Goal: Communication & Community: Answer question/provide support

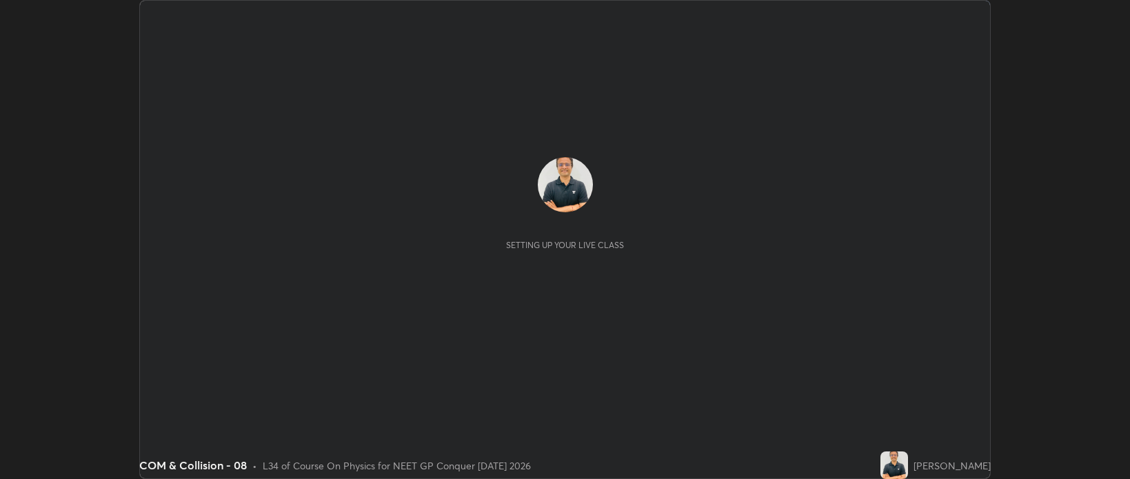
scroll to position [479, 1130]
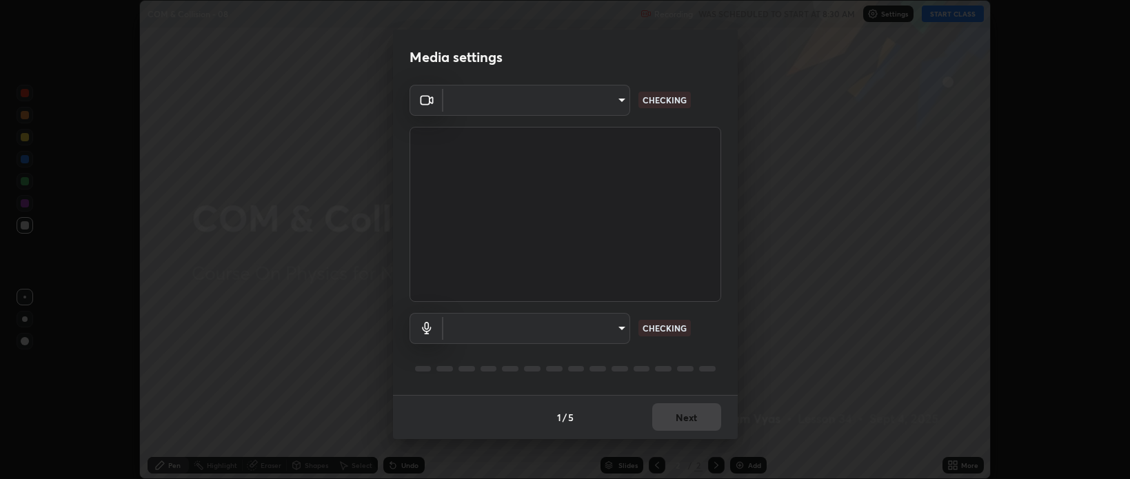
type input "bcb9d7dafccbd8d00e6ada9b6dd7e52ba20ca67bbbba0d0563dd421ab33f40a5"
type input "default"
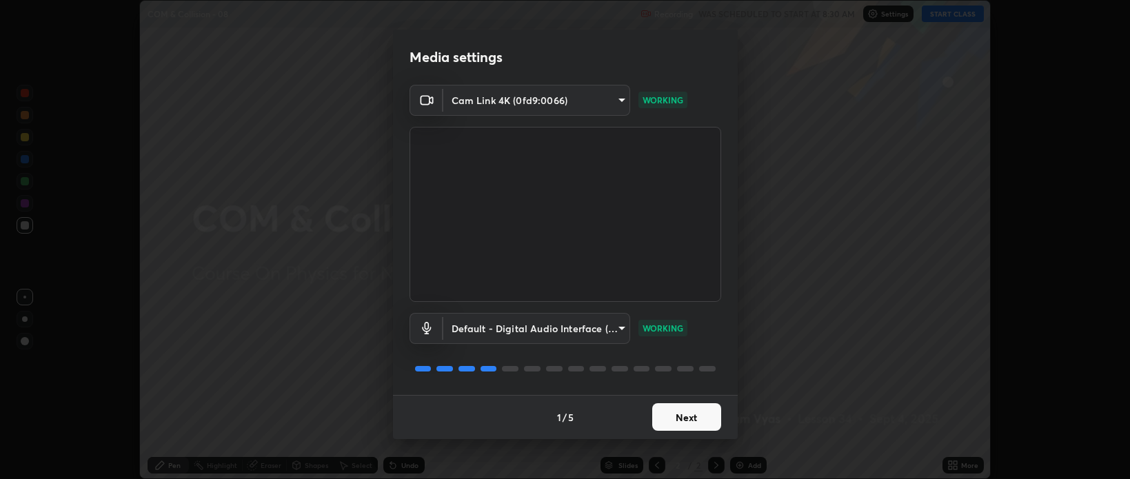
click at [693, 419] on button "Next" at bounding box center [686, 417] width 69 height 28
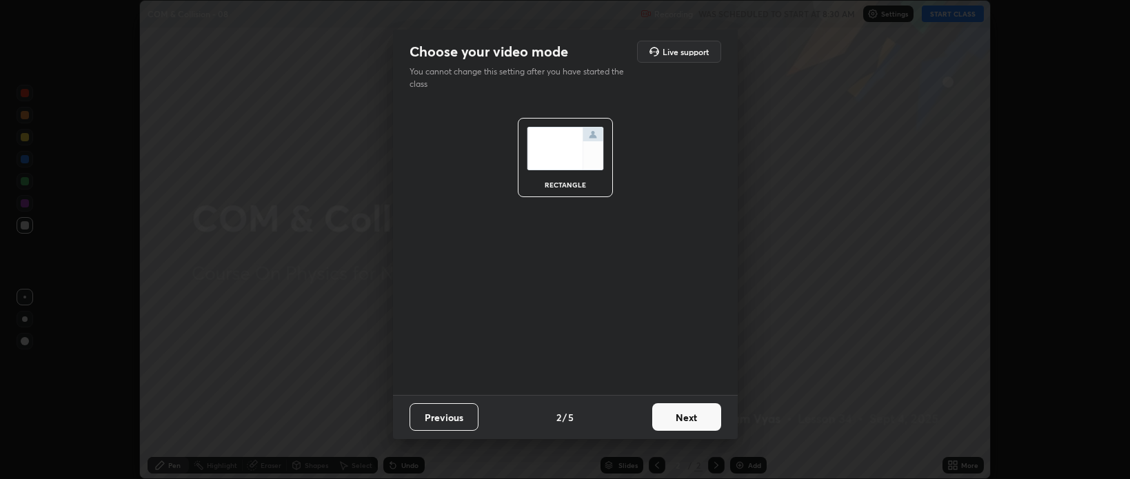
click at [697, 417] on button "Next" at bounding box center [686, 417] width 69 height 28
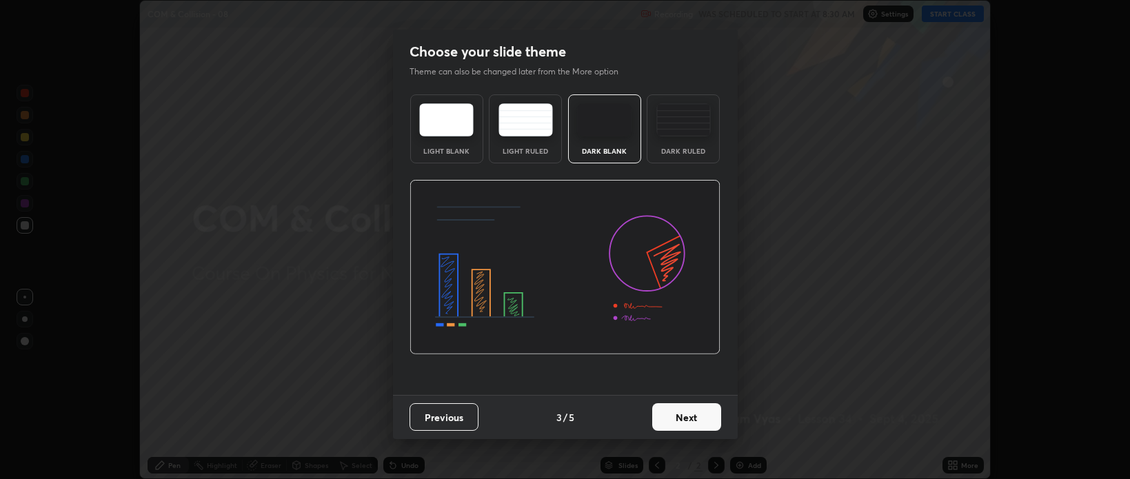
click at [694, 420] on button "Next" at bounding box center [686, 417] width 69 height 28
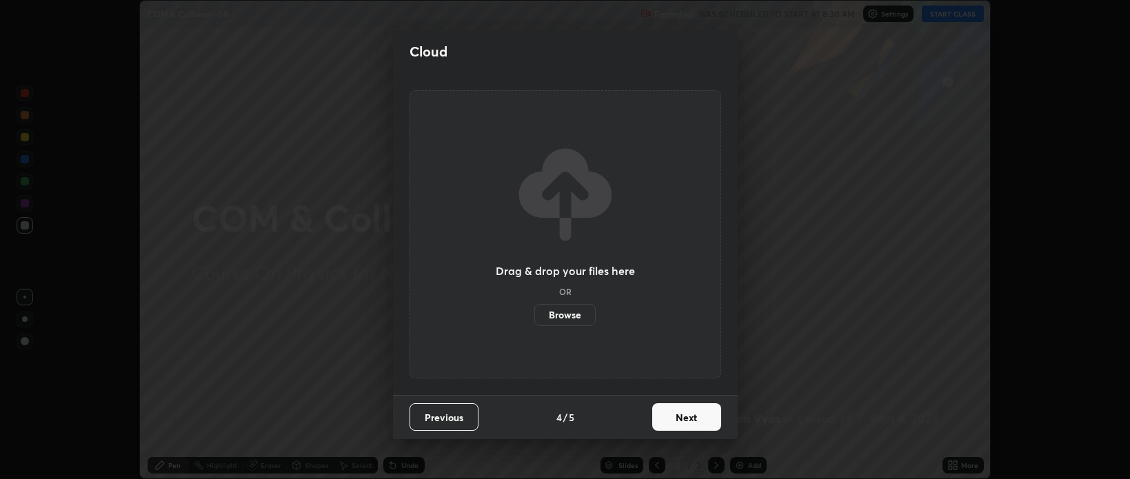
click at [690, 419] on button "Next" at bounding box center [686, 417] width 69 height 28
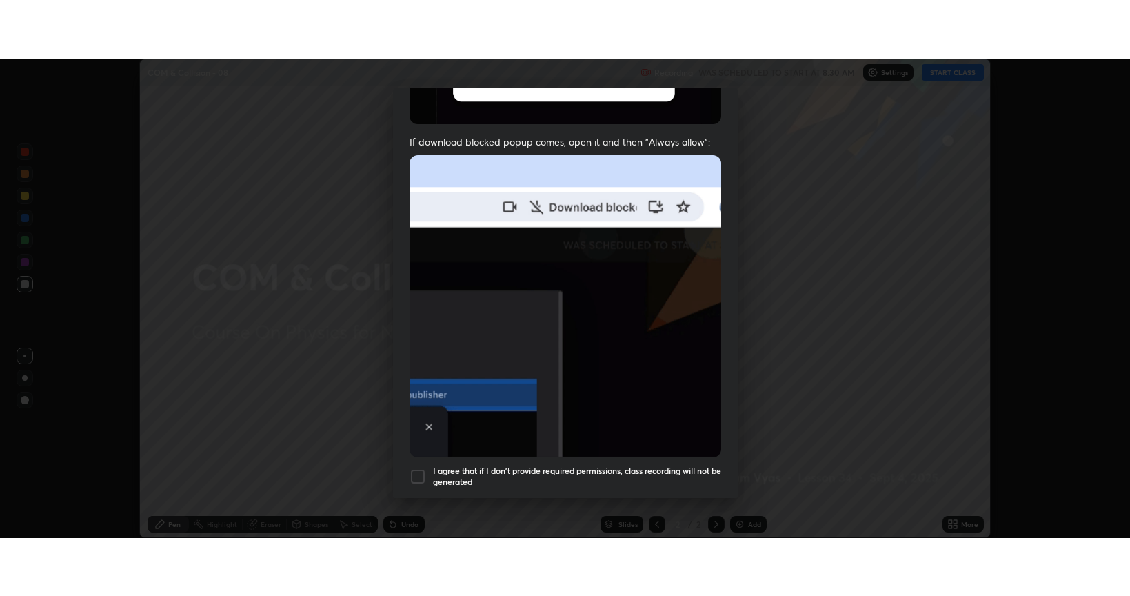
scroll to position [279, 0]
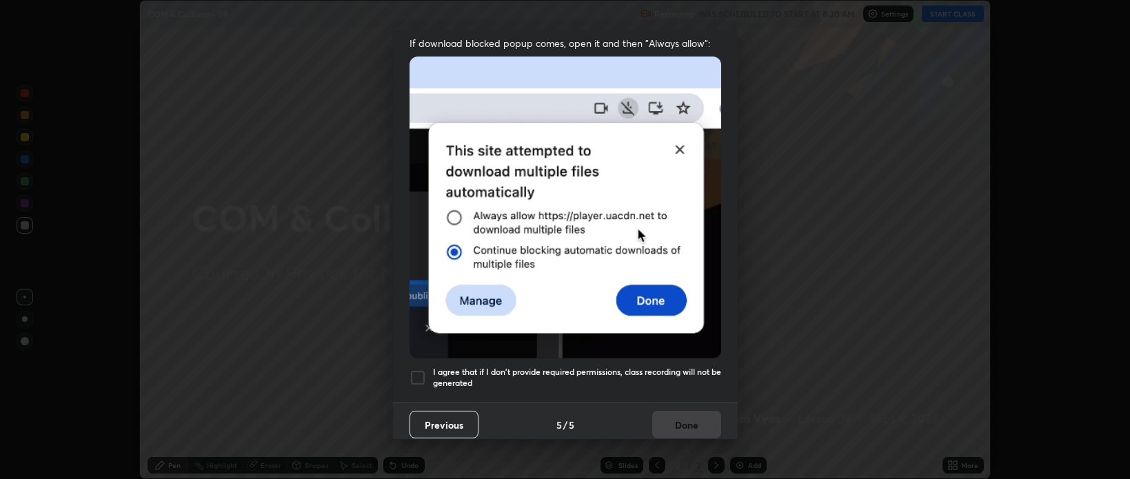
click at [423, 371] on div at bounding box center [418, 378] width 17 height 17
click at [677, 421] on button "Done" at bounding box center [686, 425] width 69 height 28
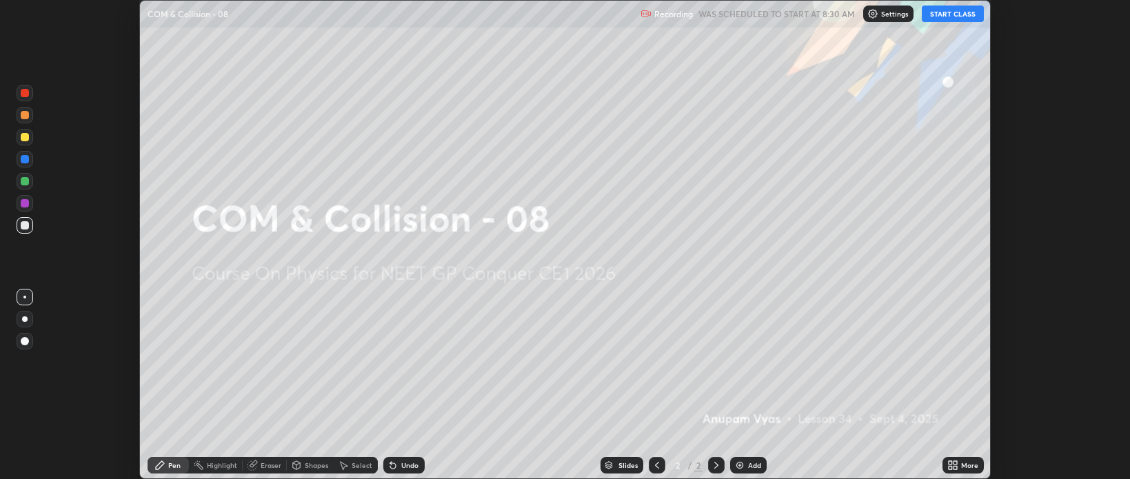
click at [942, 14] on button "START CLASS" at bounding box center [953, 14] width 62 height 17
click at [966, 465] on div "More" at bounding box center [969, 465] width 17 height 7
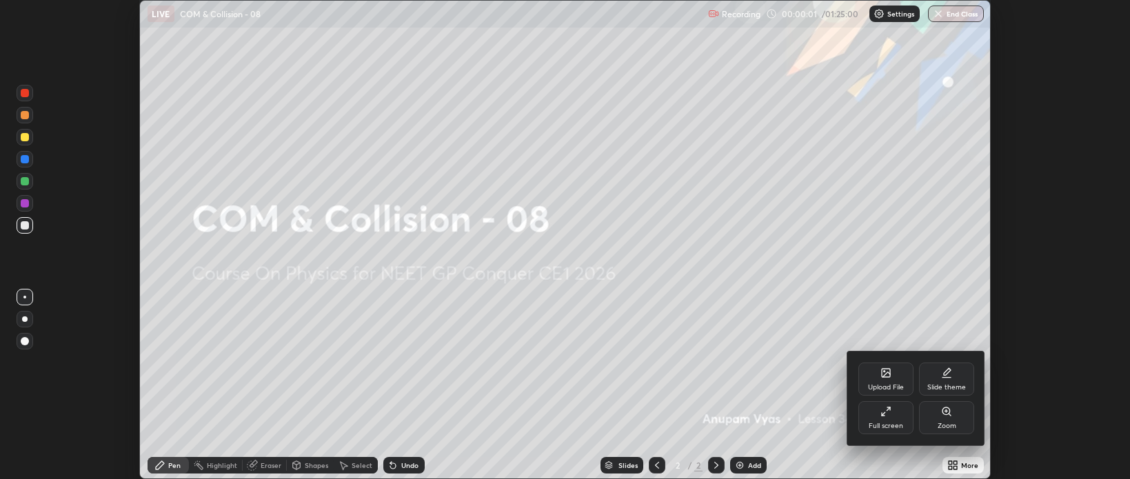
click at [890, 421] on div "Full screen" at bounding box center [886, 417] width 55 height 33
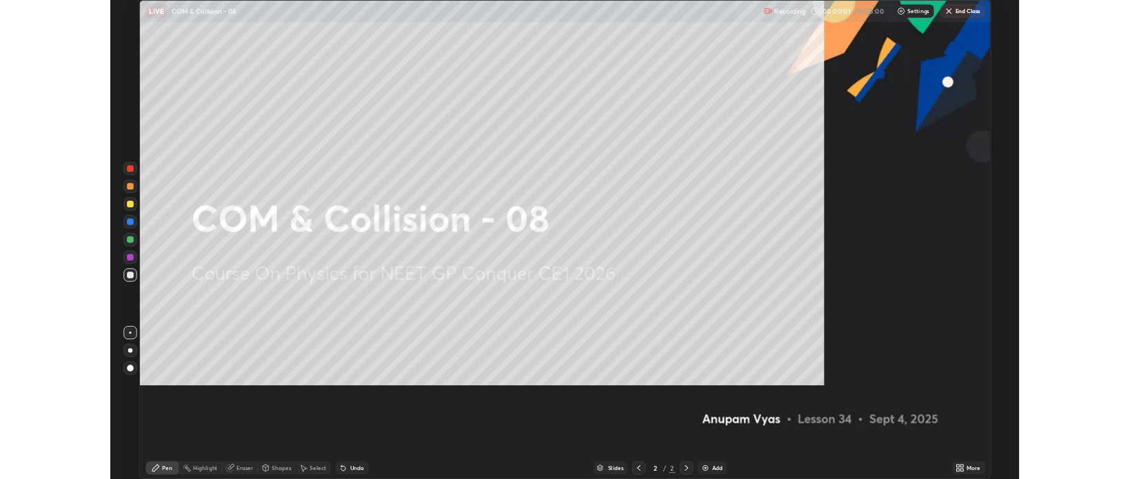
scroll to position [596, 1130]
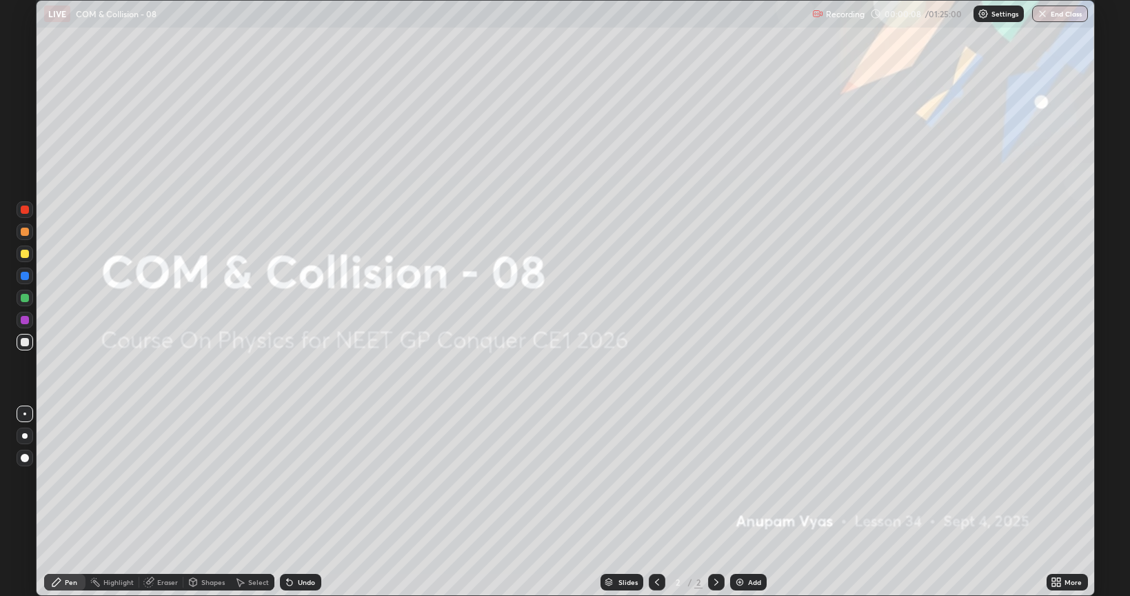
click at [26, 432] on div at bounding box center [25, 436] width 17 height 17
click at [168, 479] on div "Eraser" at bounding box center [167, 582] width 21 height 7
click at [75, 479] on div "Pen" at bounding box center [71, 582] width 12 height 7
click at [301, 479] on div "Undo" at bounding box center [306, 582] width 17 height 7
click at [304, 479] on div "Undo" at bounding box center [306, 582] width 17 height 7
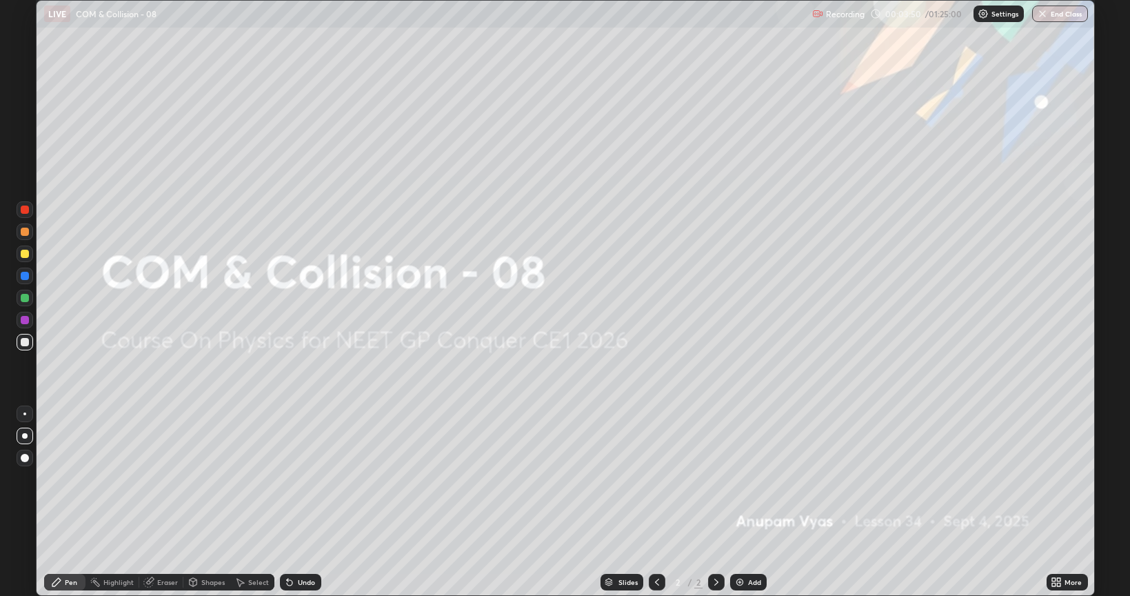
click at [752, 479] on div "Add" at bounding box center [754, 582] width 13 height 7
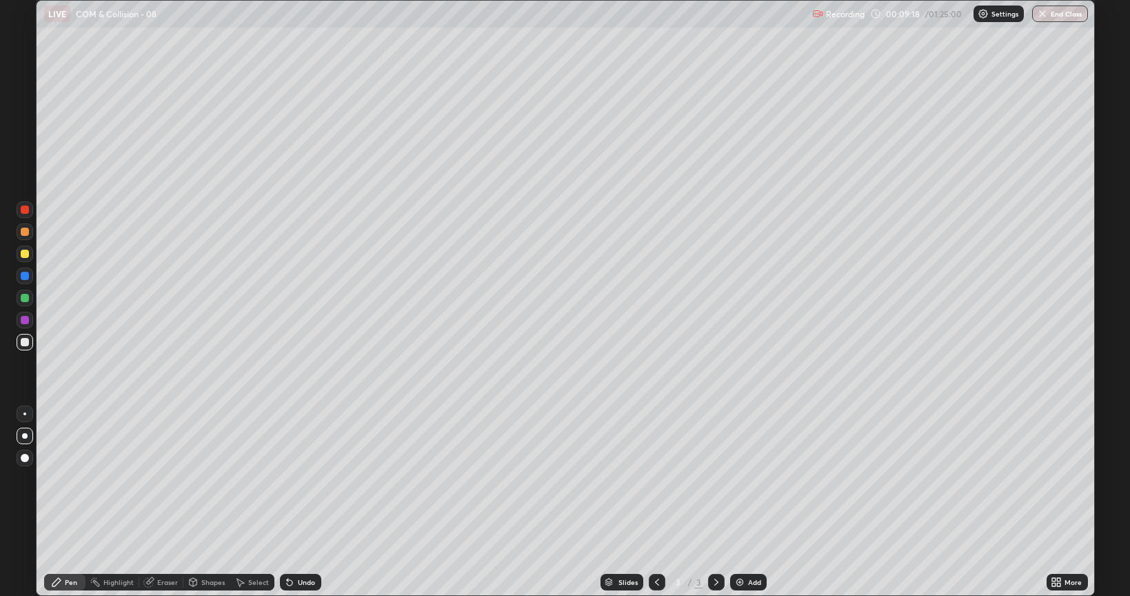
click at [308, 479] on div "Undo" at bounding box center [306, 582] width 17 height 7
click at [310, 479] on div "Undo" at bounding box center [306, 582] width 17 height 7
click at [22, 248] on div at bounding box center [25, 254] width 17 height 17
click at [27, 340] on div at bounding box center [25, 342] width 8 height 8
click at [26, 251] on div at bounding box center [25, 254] width 8 height 8
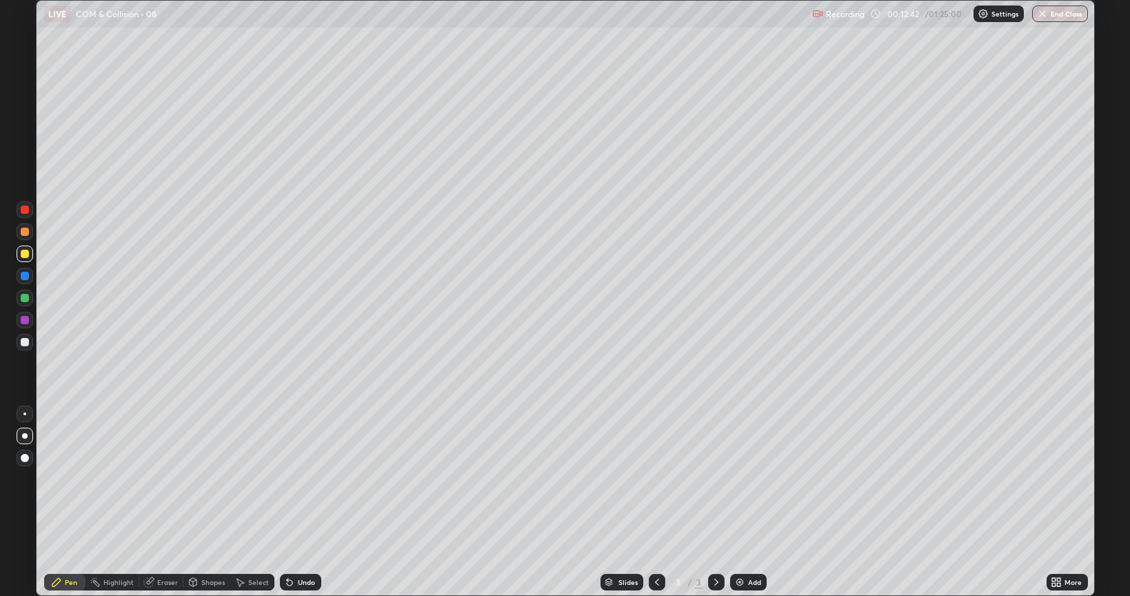
click at [753, 479] on div "Add" at bounding box center [748, 582] width 37 height 17
click at [25, 341] on div at bounding box center [25, 342] width 8 height 8
click at [26, 320] on div at bounding box center [25, 320] width 8 height 8
click at [26, 300] on div at bounding box center [25, 298] width 8 height 8
click at [748, 479] on div "Add" at bounding box center [754, 582] width 13 height 7
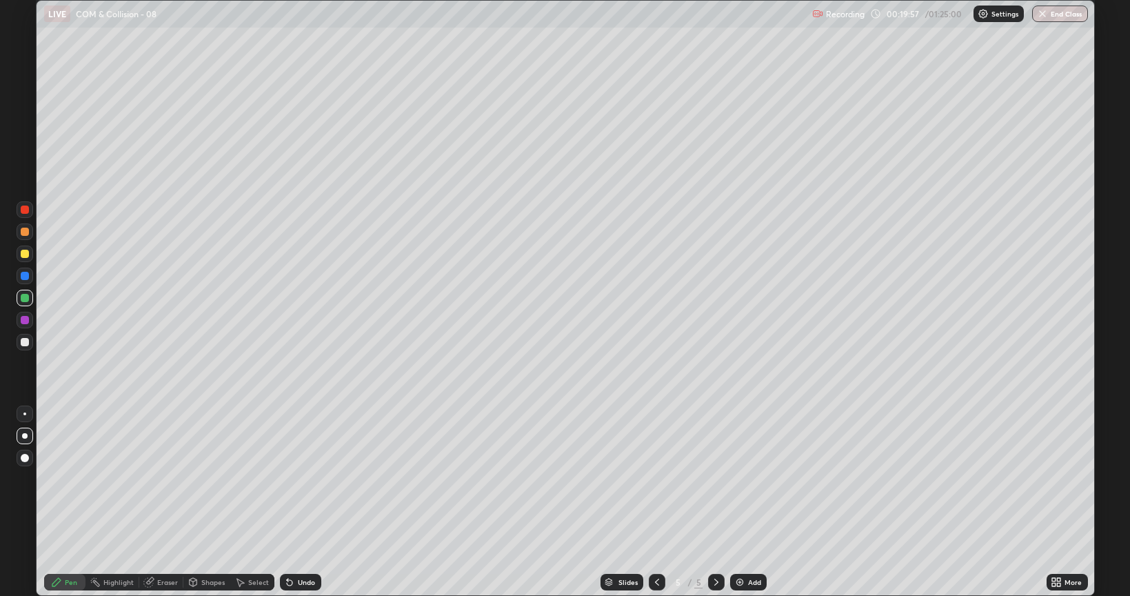
click at [25, 343] on div at bounding box center [25, 342] width 8 height 8
click at [752, 479] on div "Add" at bounding box center [754, 582] width 13 height 7
click at [23, 323] on div at bounding box center [25, 320] width 8 height 8
click at [25, 347] on div at bounding box center [25, 342] width 17 height 17
click at [752, 479] on div "Add" at bounding box center [754, 582] width 13 height 7
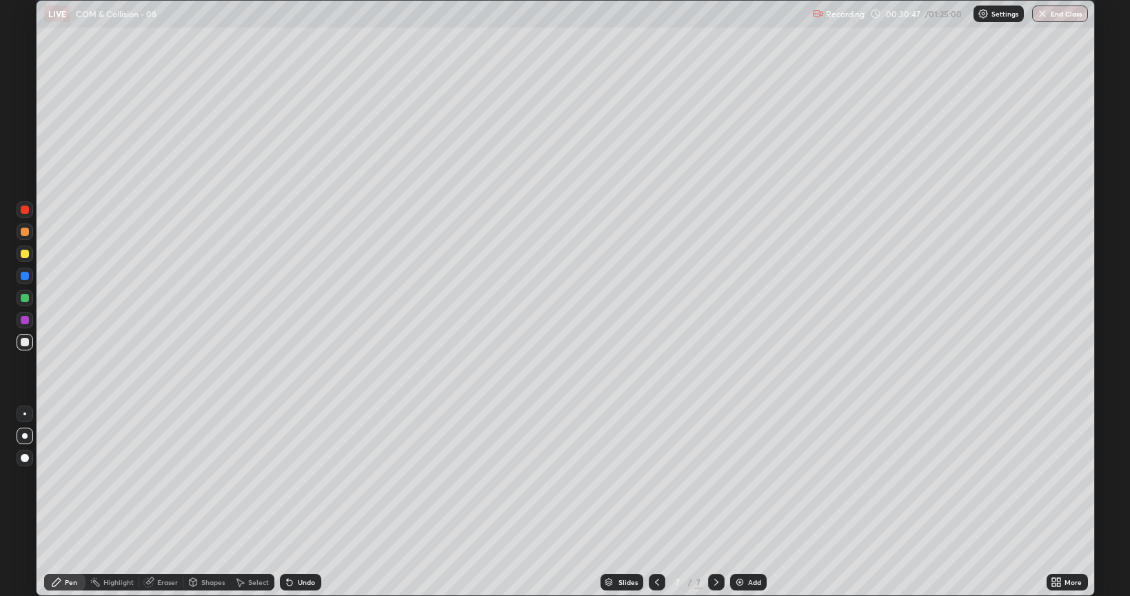
click at [309, 479] on div "Undo" at bounding box center [306, 582] width 17 height 7
click at [307, 479] on div "Undo" at bounding box center [306, 582] width 17 height 7
click at [24, 300] on div at bounding box center [25, 298] width 8 height 8
click at [755, 479] on div "Add" at bounding box center [754, 582] width 13 height 7
click at [23, 344] on div at bounding box center [25, 342] width 8 height 8
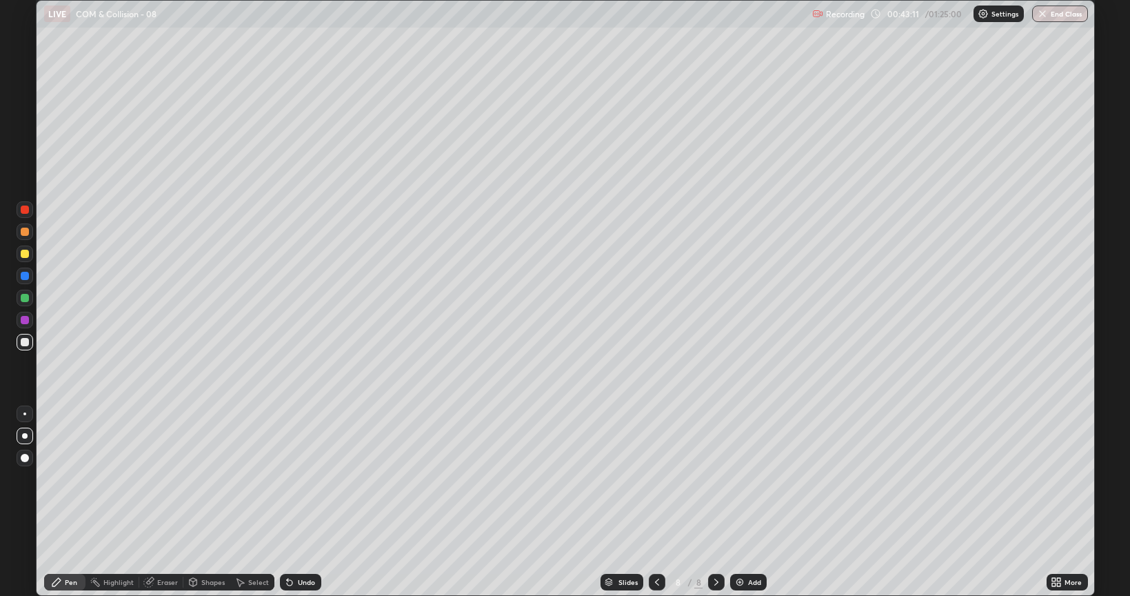
click at [750, 479] on div "Add" at bounding box center [754, 582] width 13 height 7
click at [655, 479] on icon at bounding box center [657, 582] width 11 height 11
click at [750, 479] on div "Add" at bounding box center [754, 582] width 13 height 7
click at [757, 479] on div "Add" at bounding box center [755, 582] width 13 height 7
click at [302, 479] on div "Undo" at bounding box center [306, 582] width 17 height 7
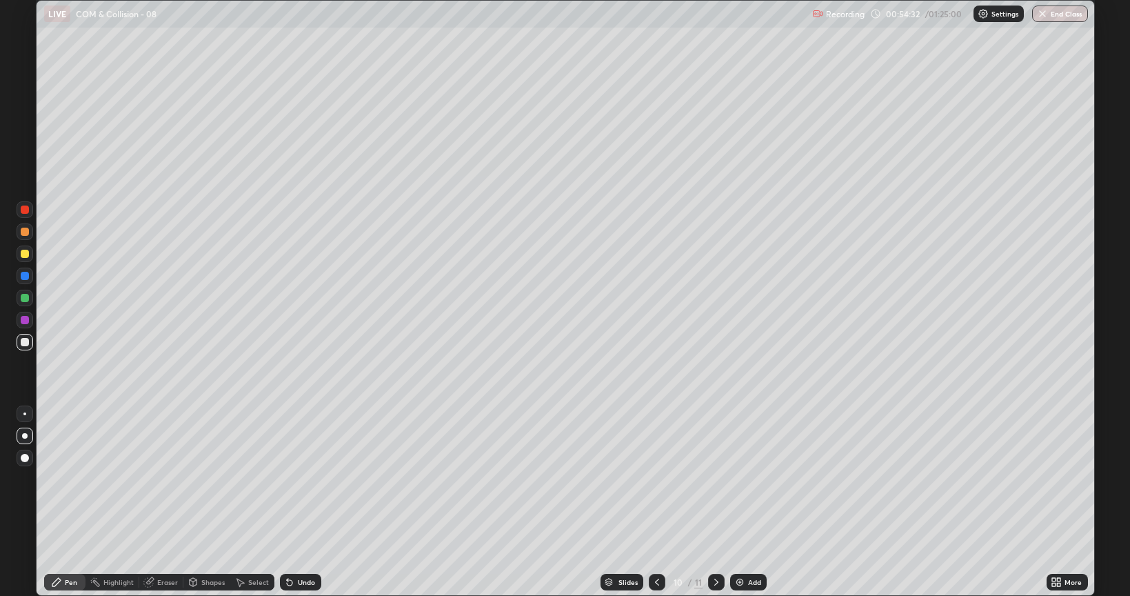
click at [311, 479] on div "Undo" at bounding box center [306, 582] width 17 height 7
click at [168, 479] on div "Eraser" at bounding box center [167, 582] width 21 height 7
click at [72, 479] on div "Pen" at bounding box center [71, 582] width 12 height 7
click at [751, 479] on div "Add" at bounding box center [754, 582] width 13 height 7
click at [259, 479] on div "Select" at bounding box center [258, 582] width 21 height 7
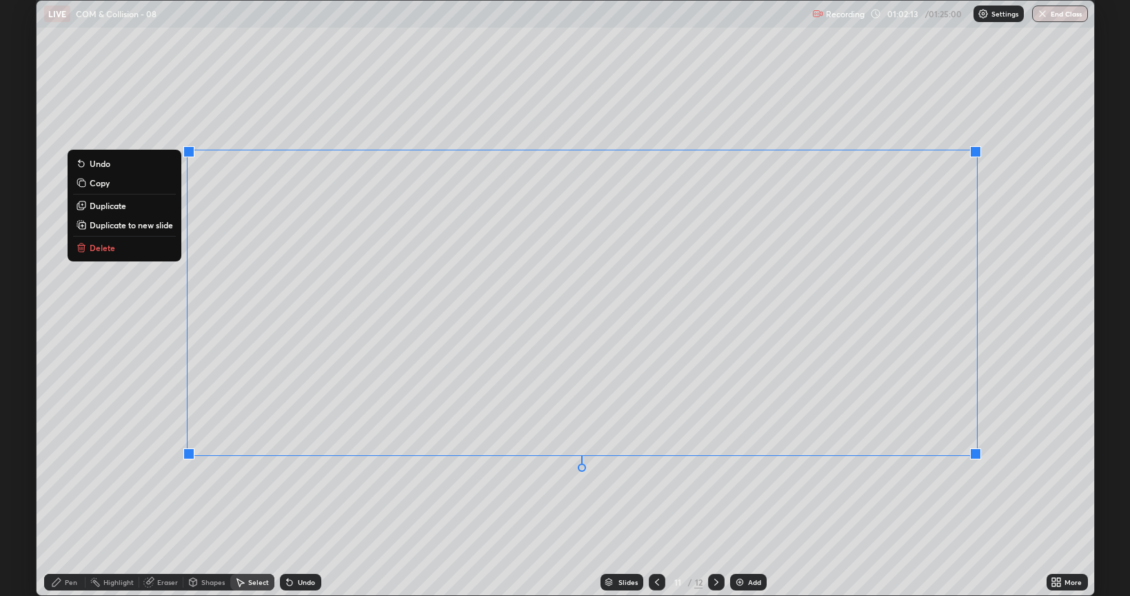
click at [137, 251] on button "Delete" at bounding box center [124, 247] width 103 height 17
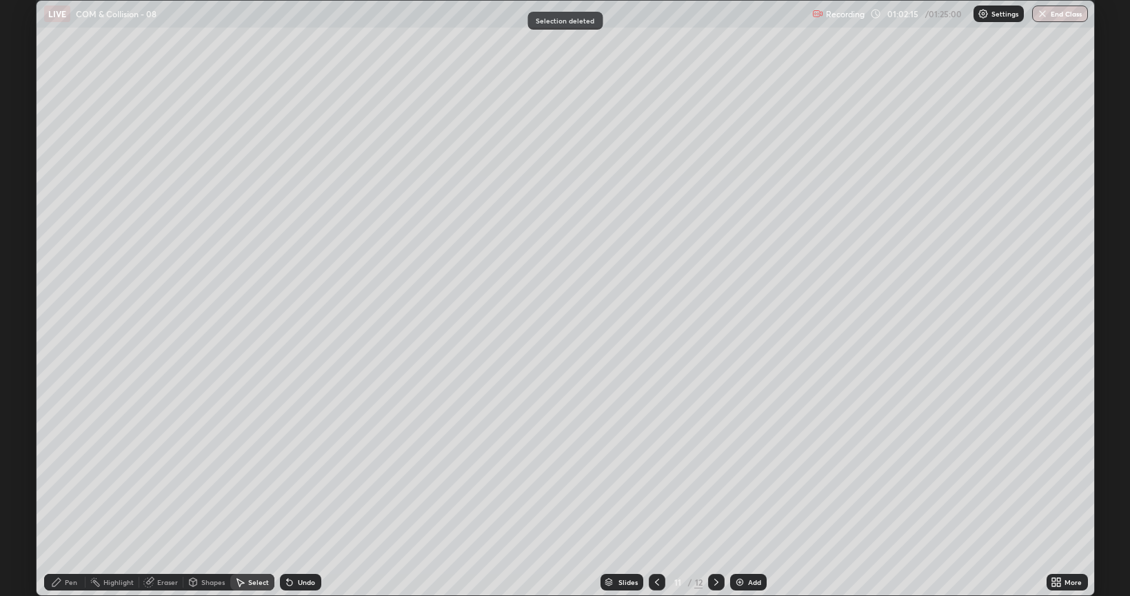
click at [166, 479] on div "Eraser" at bounding box center [167, 582] width 21 height 7
click at [74, 479] on div "Pen" at bounding box center [71, 582] width 12 height 7
click at [23, 208] on div at bounding box center [25, 210] width 8 height 8
click at [26, 252] on div at bounding box center [25, 254] width 8 height 8
click at [26, 211] on div at bounding box center [25, 210] width 8 height 8
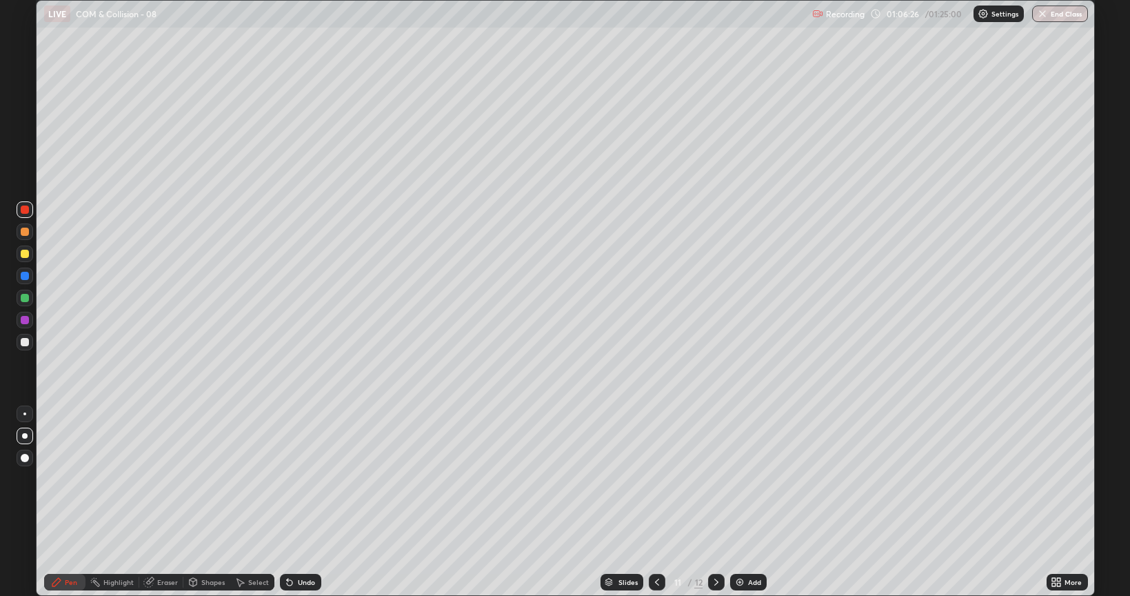
click at [26, 297] on div at bounding box center [25, 298] width 8 height 8
click at [21, 252] on div at bounding box center [25, 254] width 8 height 8
click at [750, 479] on div "Add" at bounding box center [754, 582] width 13 height 7
click at [24, 339] on div at bounding box center [25, 342] width 8 height 8
click at [656, 479] on icon at bounding box center [657, 582] width 11 height 11
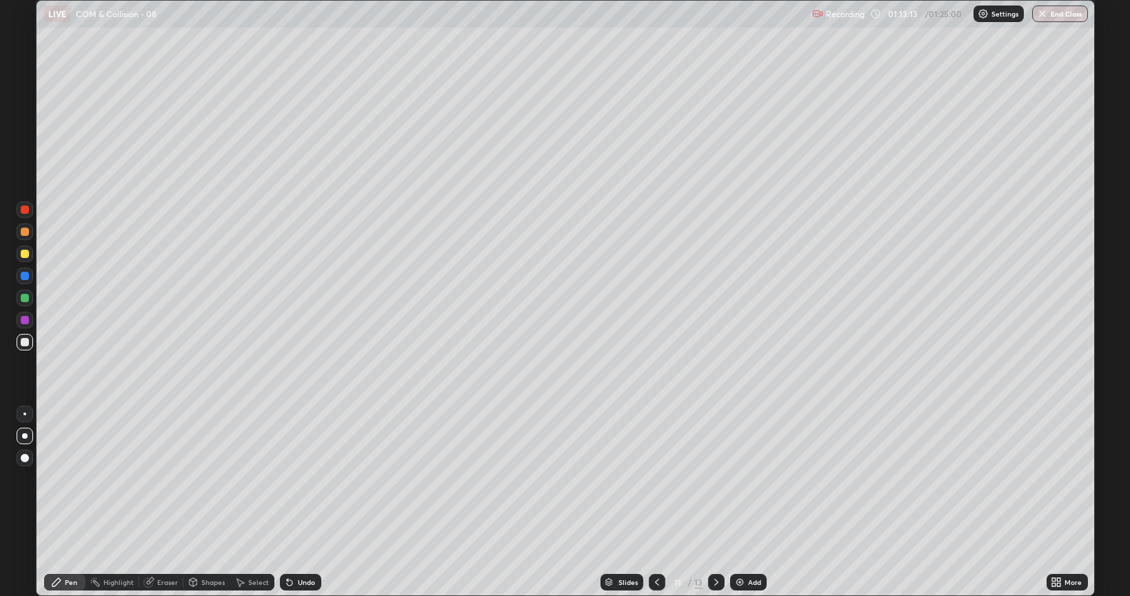
click at [25, 297] on div at bounding box center [25, 298] width 8 height 8
click at [716, 479] on icon at bounding box center [717, 582] width 4 height 7
click at [25, 342] on div at bounding box center [25, 342] width 8 height 8
click at [162, 479] on div "Eraser" at bounding box center [167, 582] width 21 height 7
click at [66, 479] on div "Pen" at bounding box center [71, 582] width 12 height 7
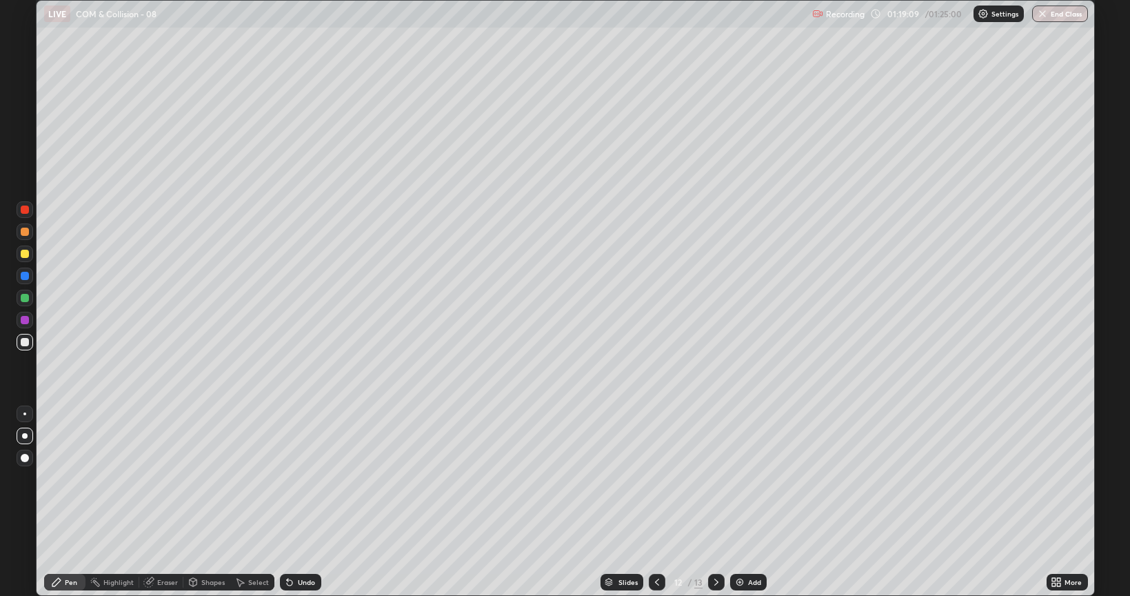
click at [717, 479] on icon at bounding box center [717, 582] width 4 height 7
click at [259, 479] on div "Select" at bounding box center [258, 582] width 21 height 7
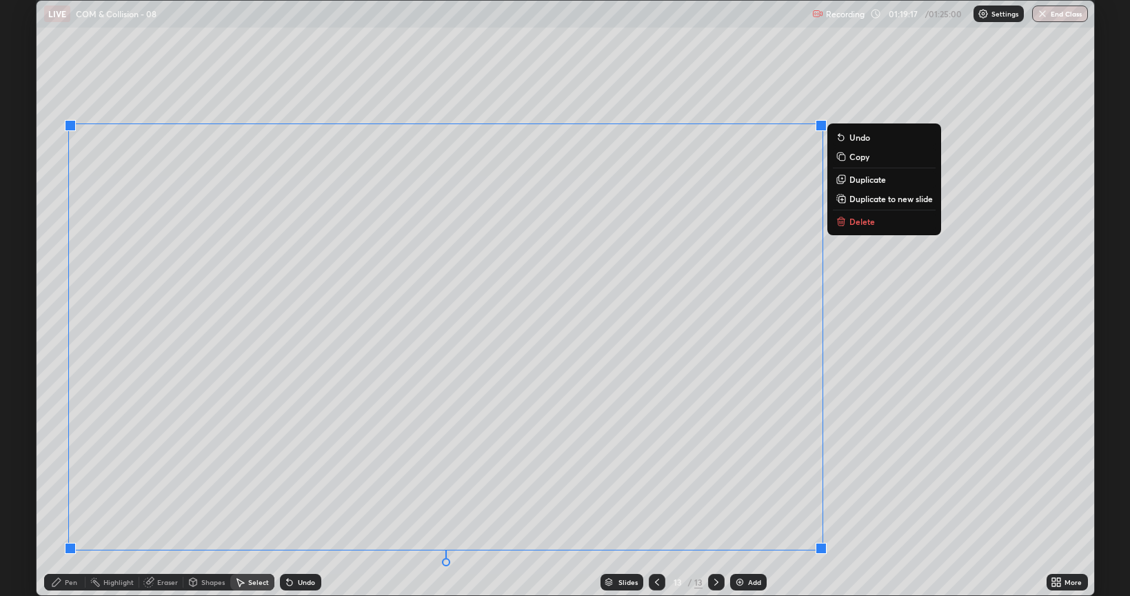
click at [844, 223] on icon at bounding box center [841, 222] width 6 height 6
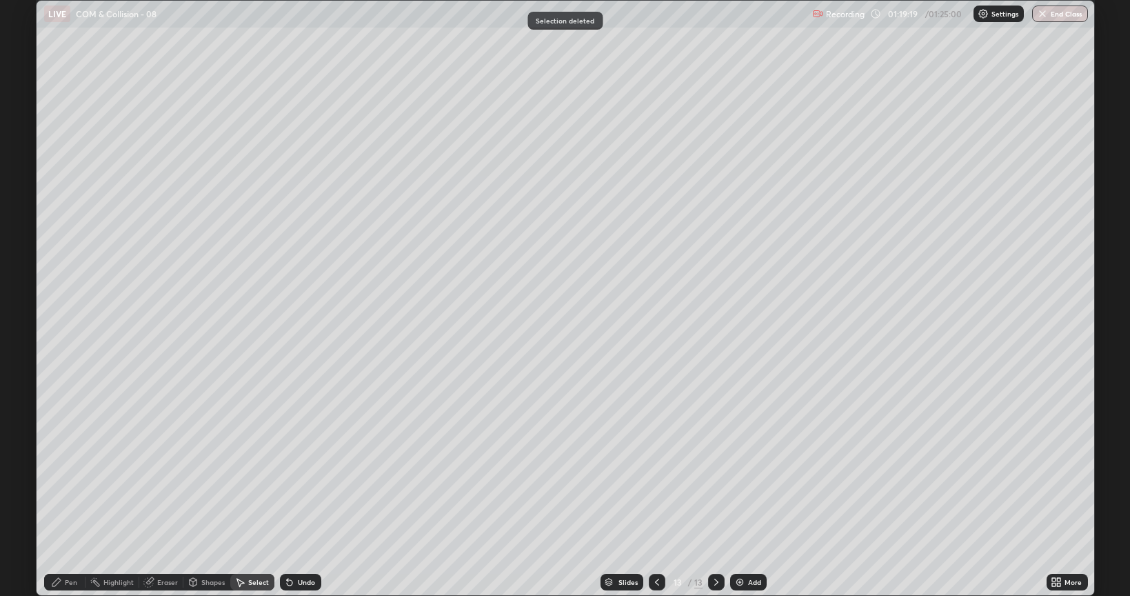
click at [77, 479] on div "Pen" at bounding box center [64, 582] width 41 height 17
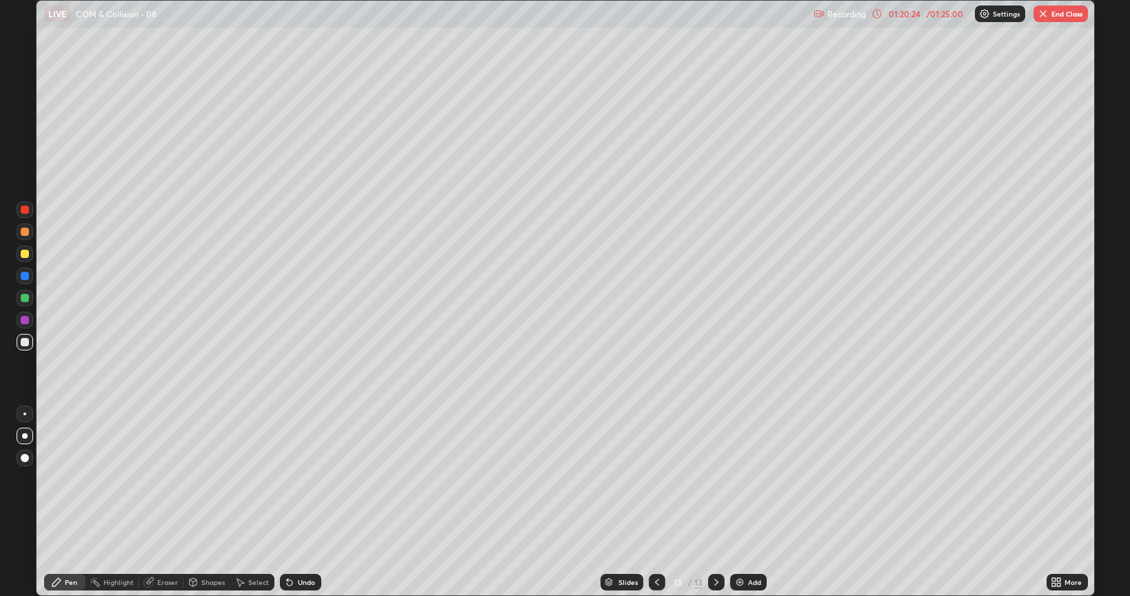
click at [303, 479] on div "Undo" at bounding box center [306, 582] width 17 height 7
click at [306, 479] on div "Undo" at bounding box center [300, 582] width 41 height 17
click at [1061, 14] on button "End Class" at bounding box center [1061, 14] width 54 height 17
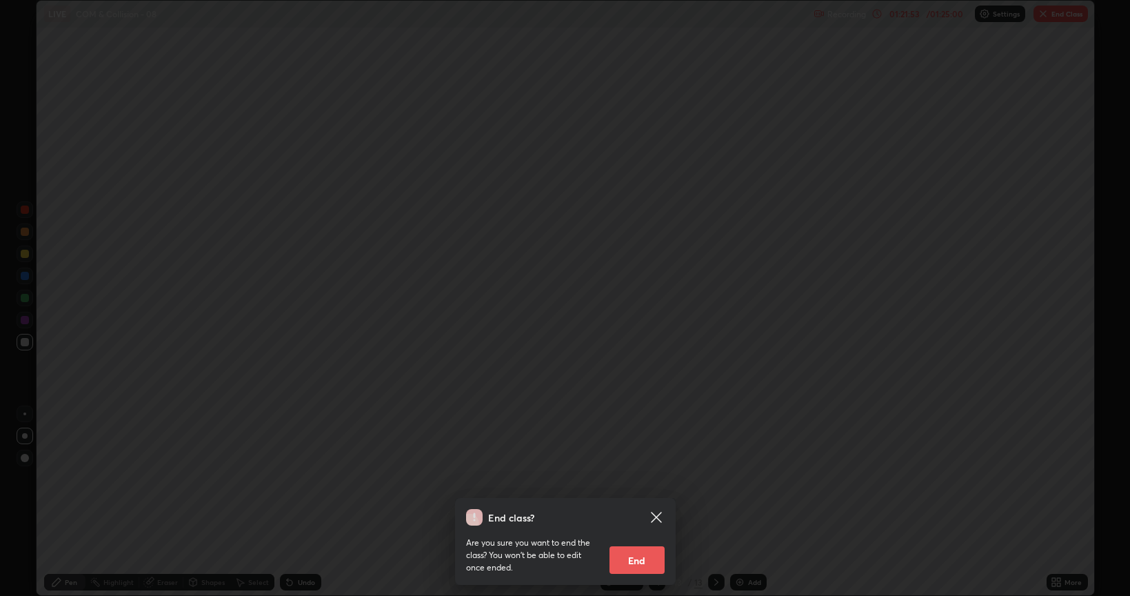
click at [641, 479] on button "End" at bounding box center [637, 560] width 55 height 28
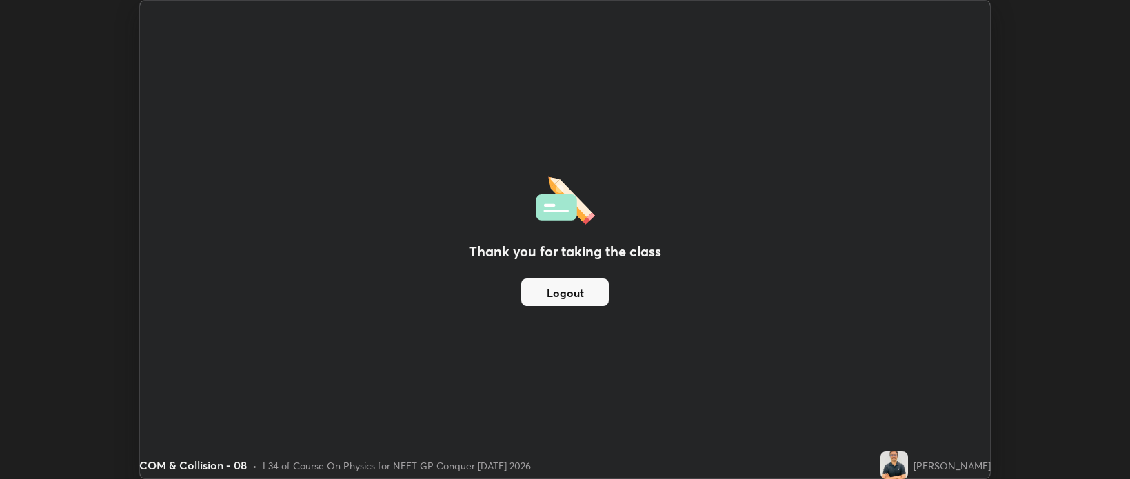
scroll to position [68492, 67841]
